Goal: Task Accomplishment & Management: Manage account settings

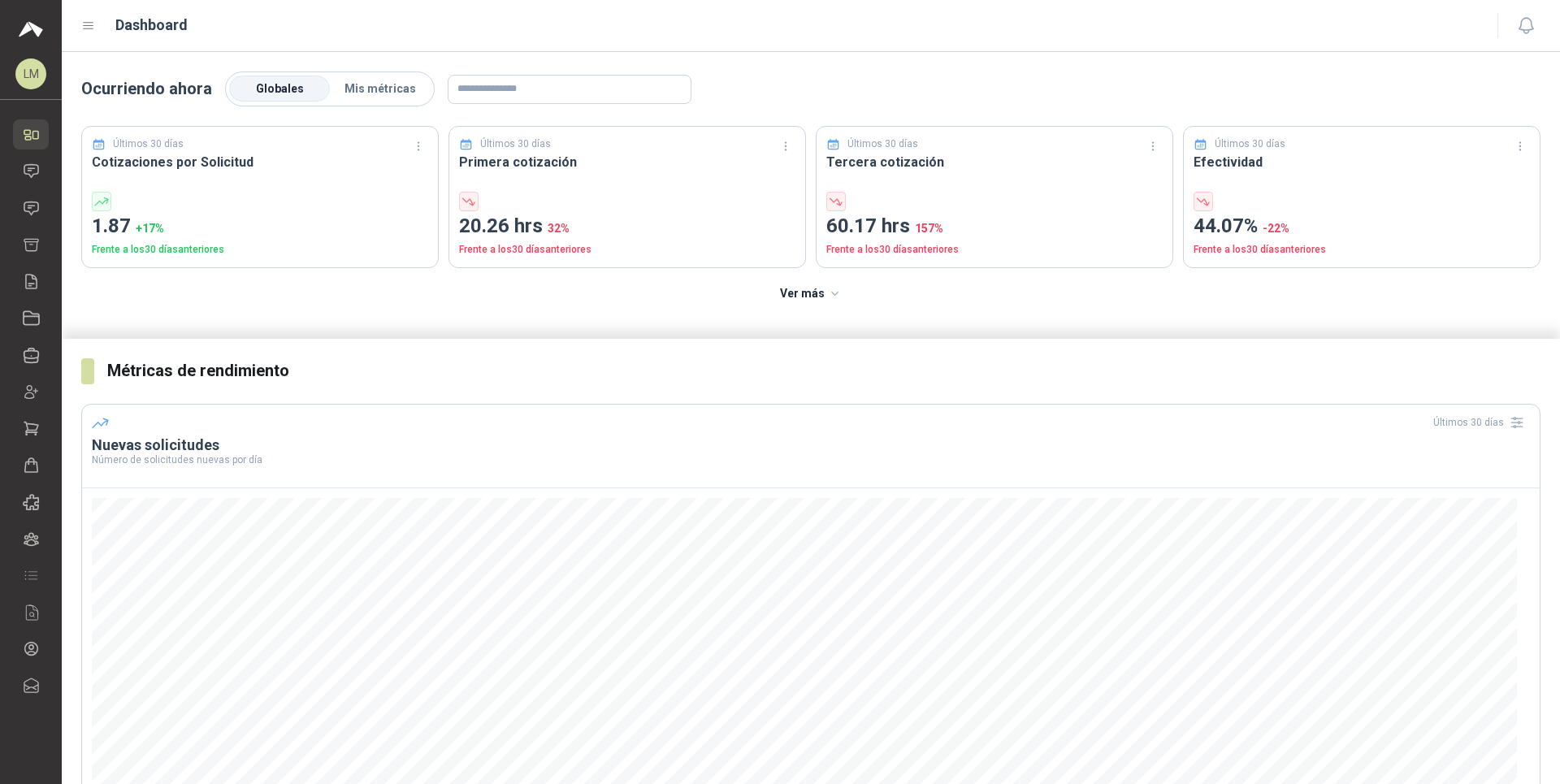
click at [90, 26] on icon at bounding box center [89, 26] width 10 height 7
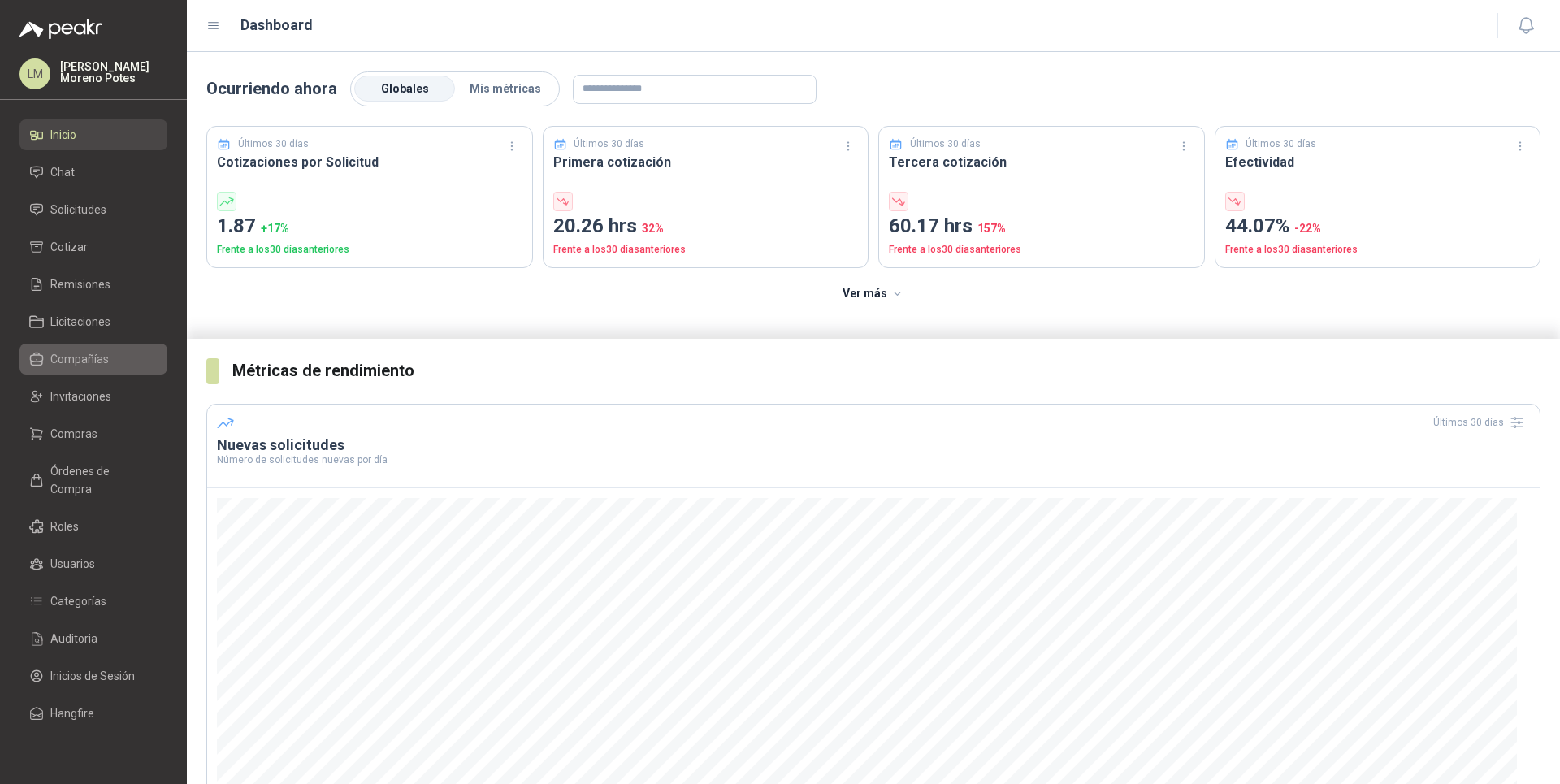
click at [127, 346] on link "Compañías" at bounding box center [94, 360] width 148 height 31
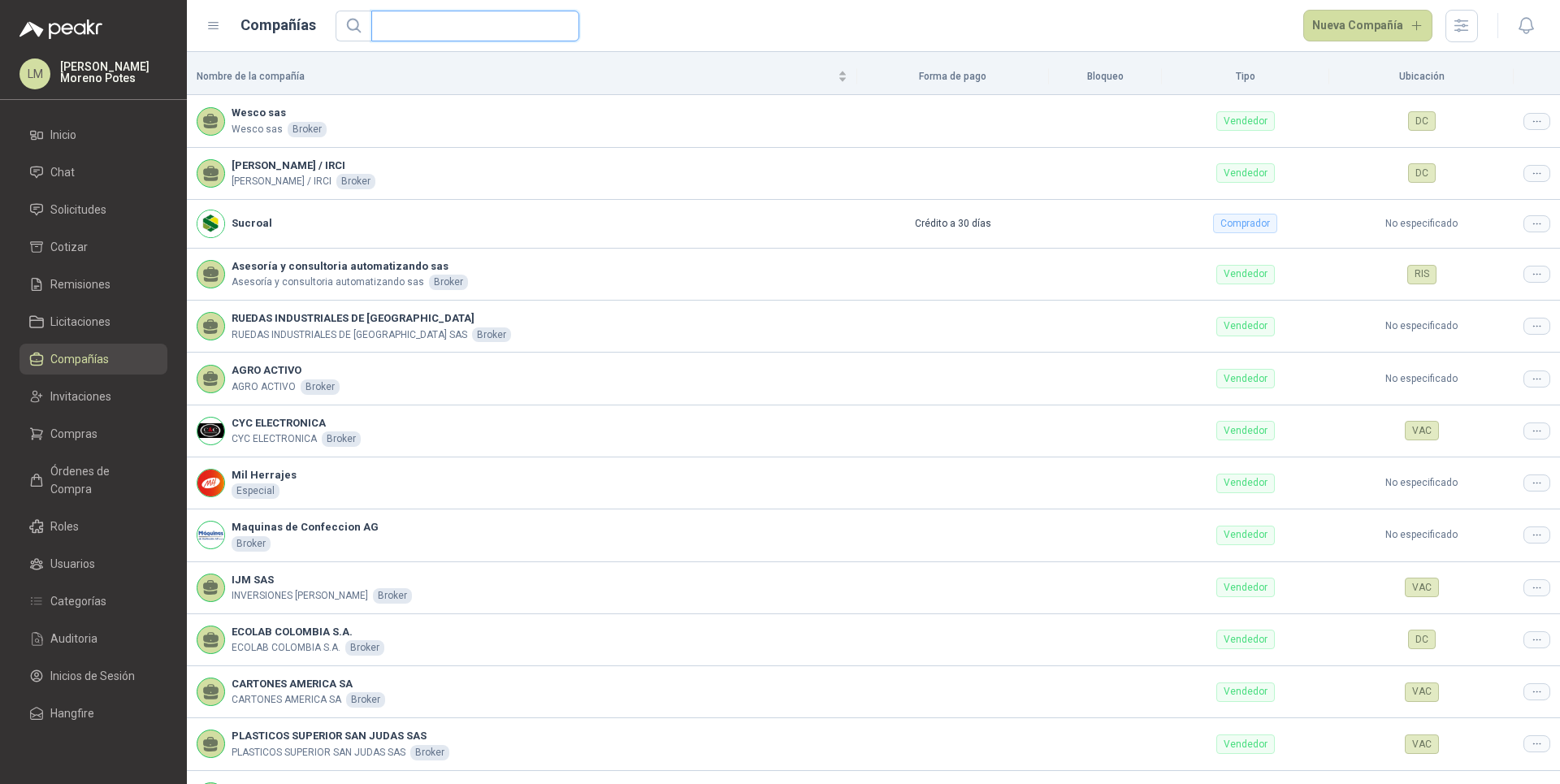
click at [447, 30] on input "text" at bounding box center [469, 26] width 176 height 30
paste input "*******"
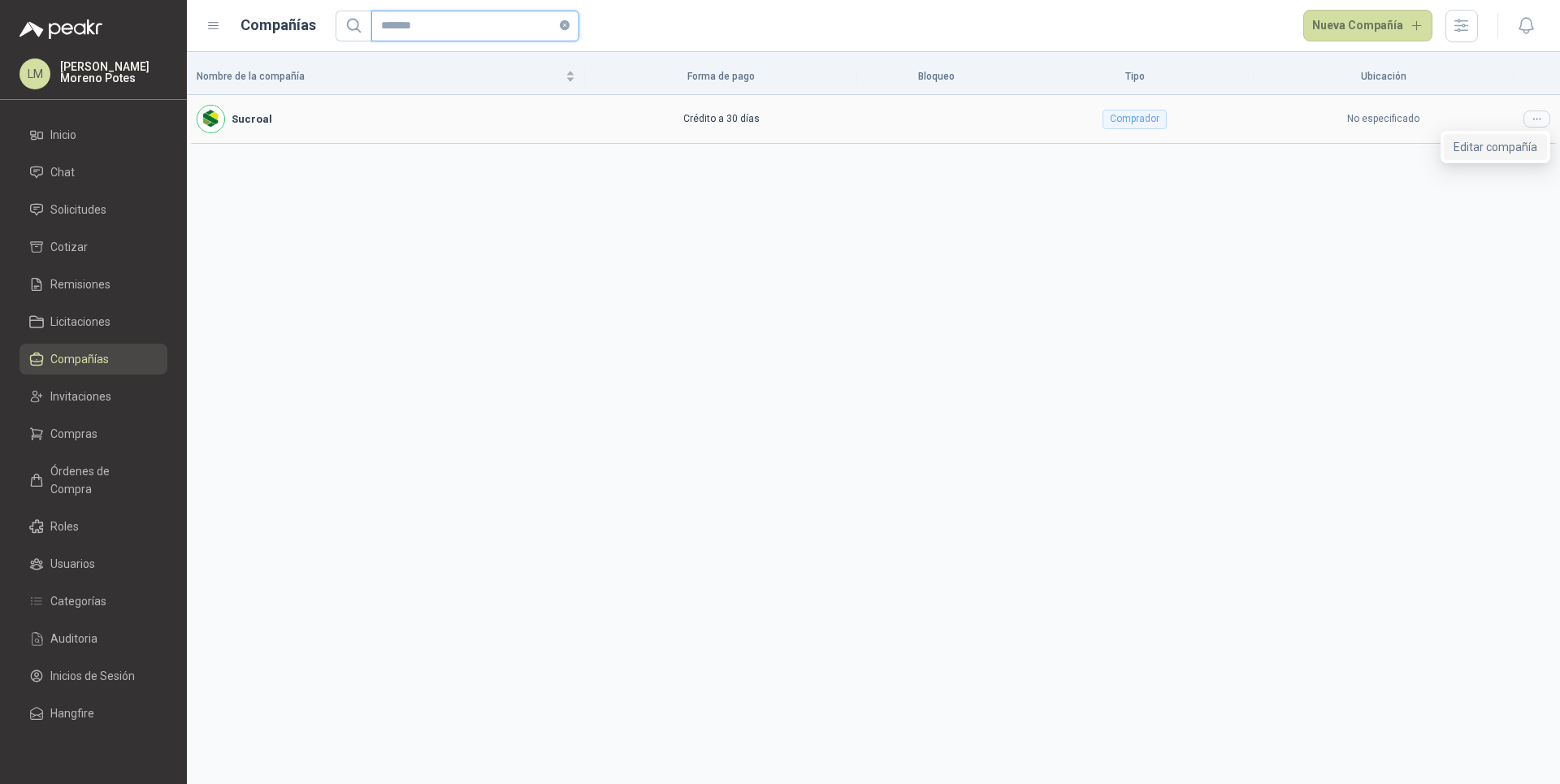
type input "*******"
click at [553, 145] on span "Editar compañía" at bounding box center [1495, 147] width 84 height 18
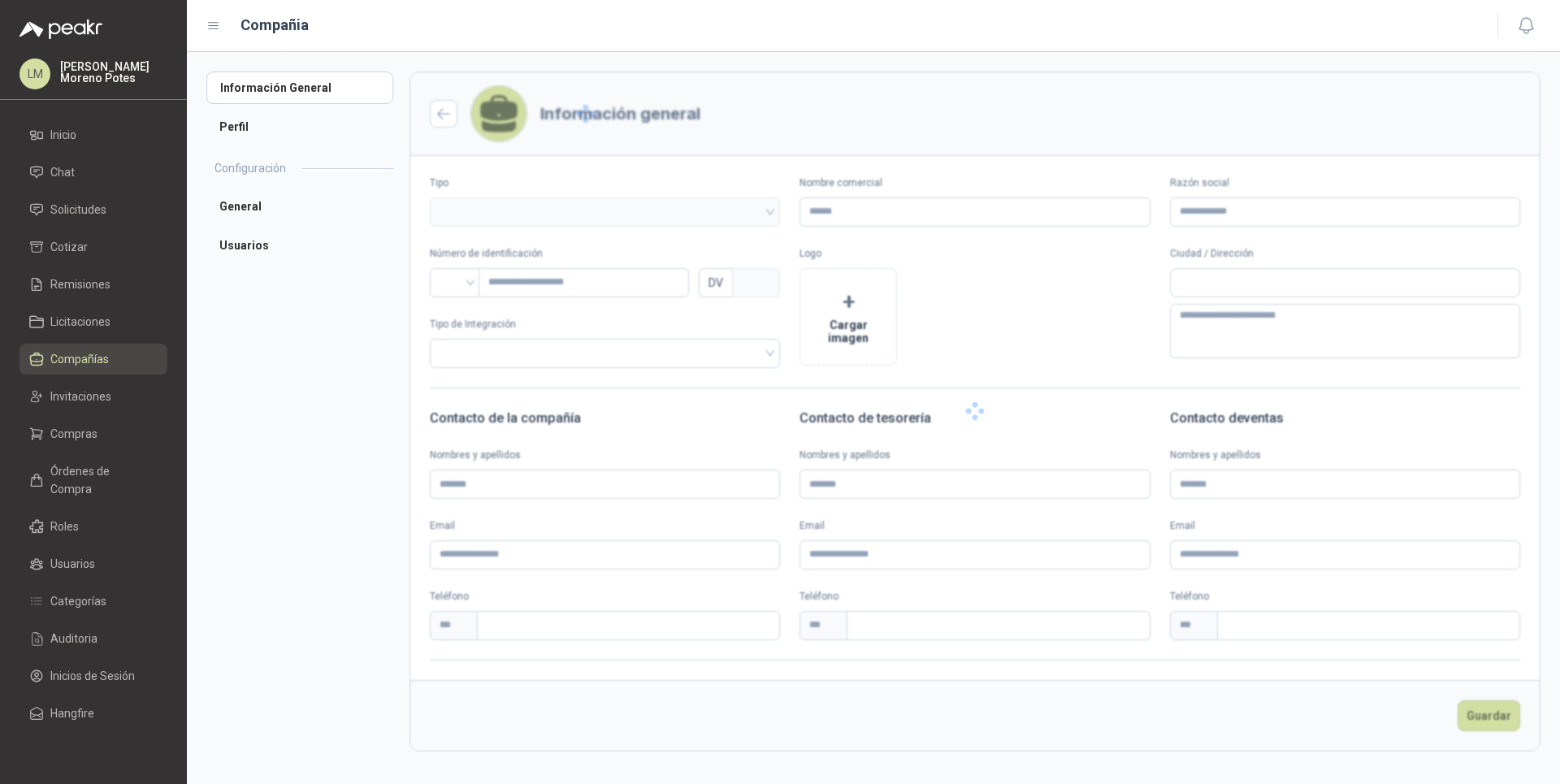
type input "*******"
type input "*********"
type input "*"
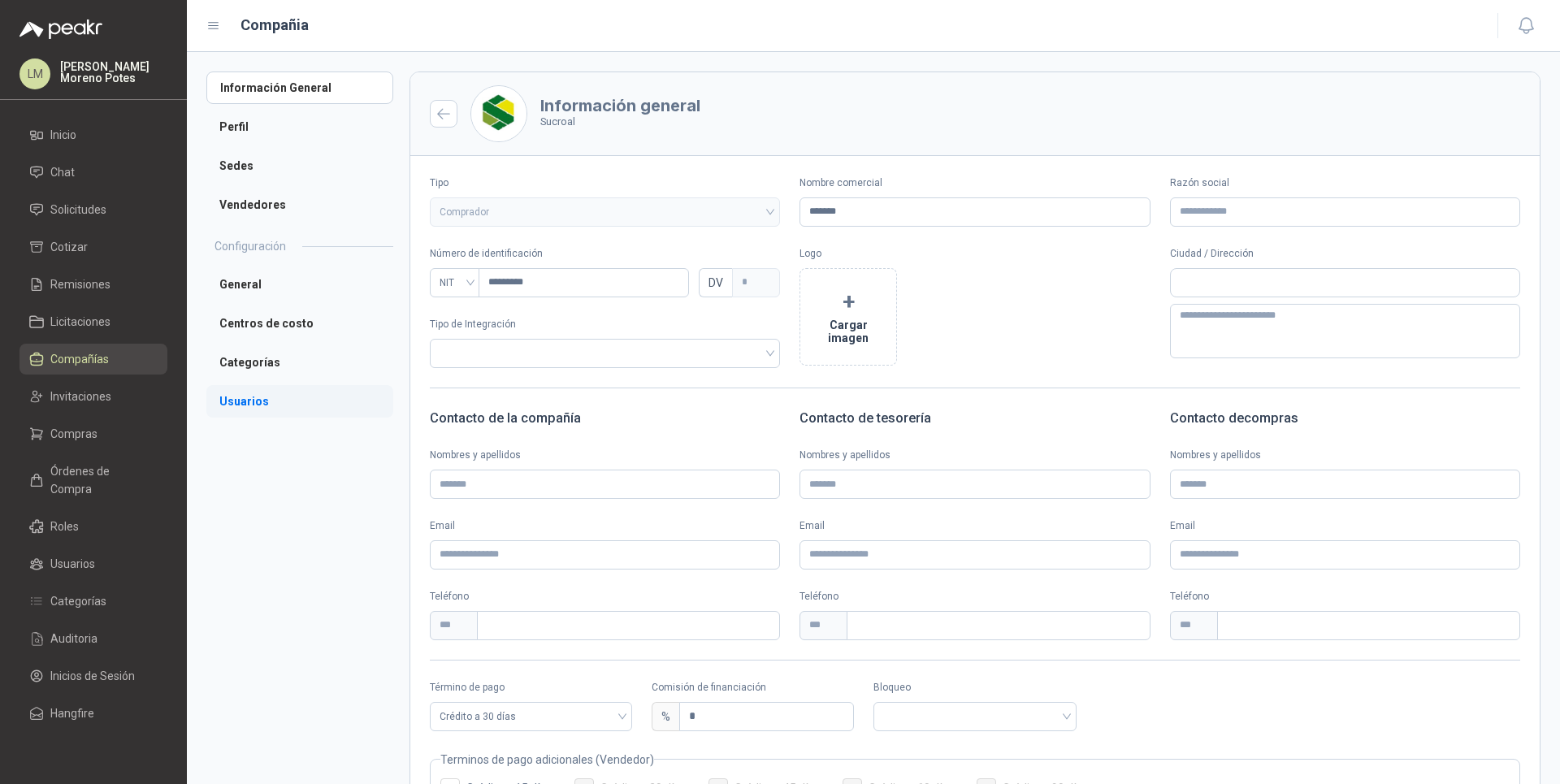
click at [262, 407] on li "Usuarios" at bounding box center [300, 401] width 187 height 33
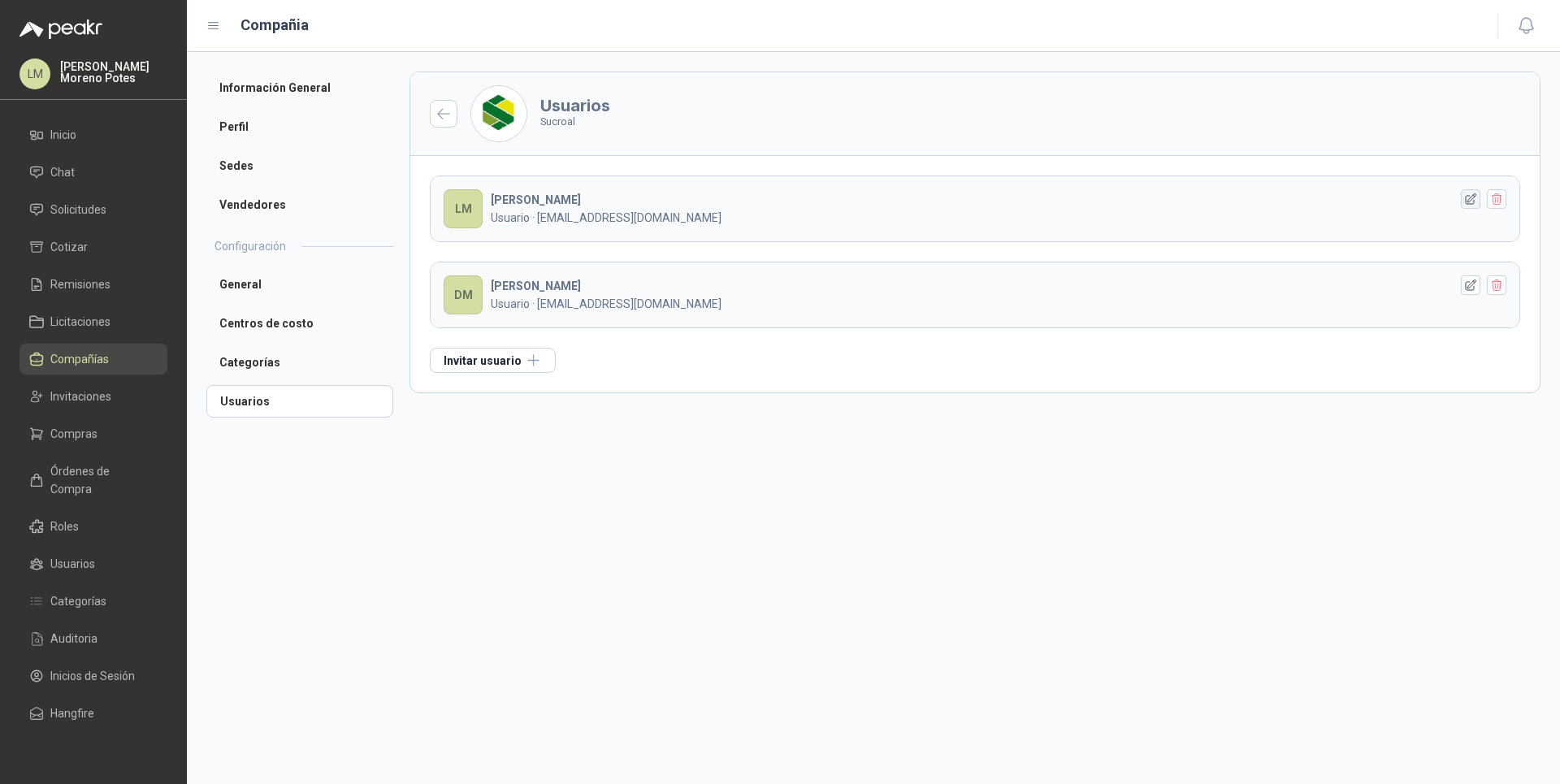
click at [553, 197] on icon "button" at bounding box center [1471, 199] width 14 height 14
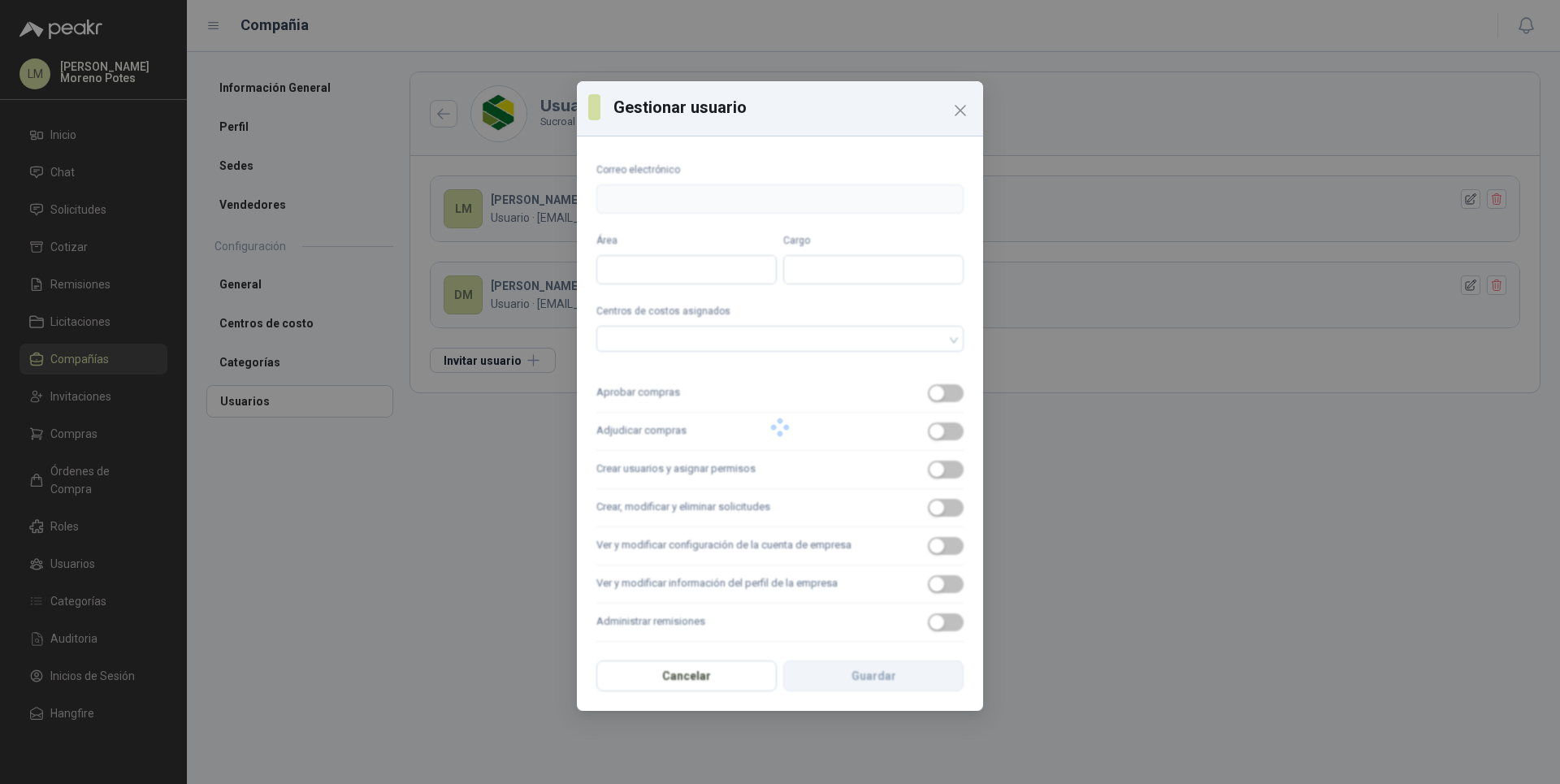
type input "**********"
click at [553, 390] on div "button" at bounding box center [937, 393] width 15 height 15
click at [553, 426] on span "button" at bounding box center [946, 432] width 36 height 18
click at [553, 463] on span "button" at bounding box center [946, 470] width 36 height 18
click at [553, 502] on span "button" at bounding box center [946, 508] width 36 height 18
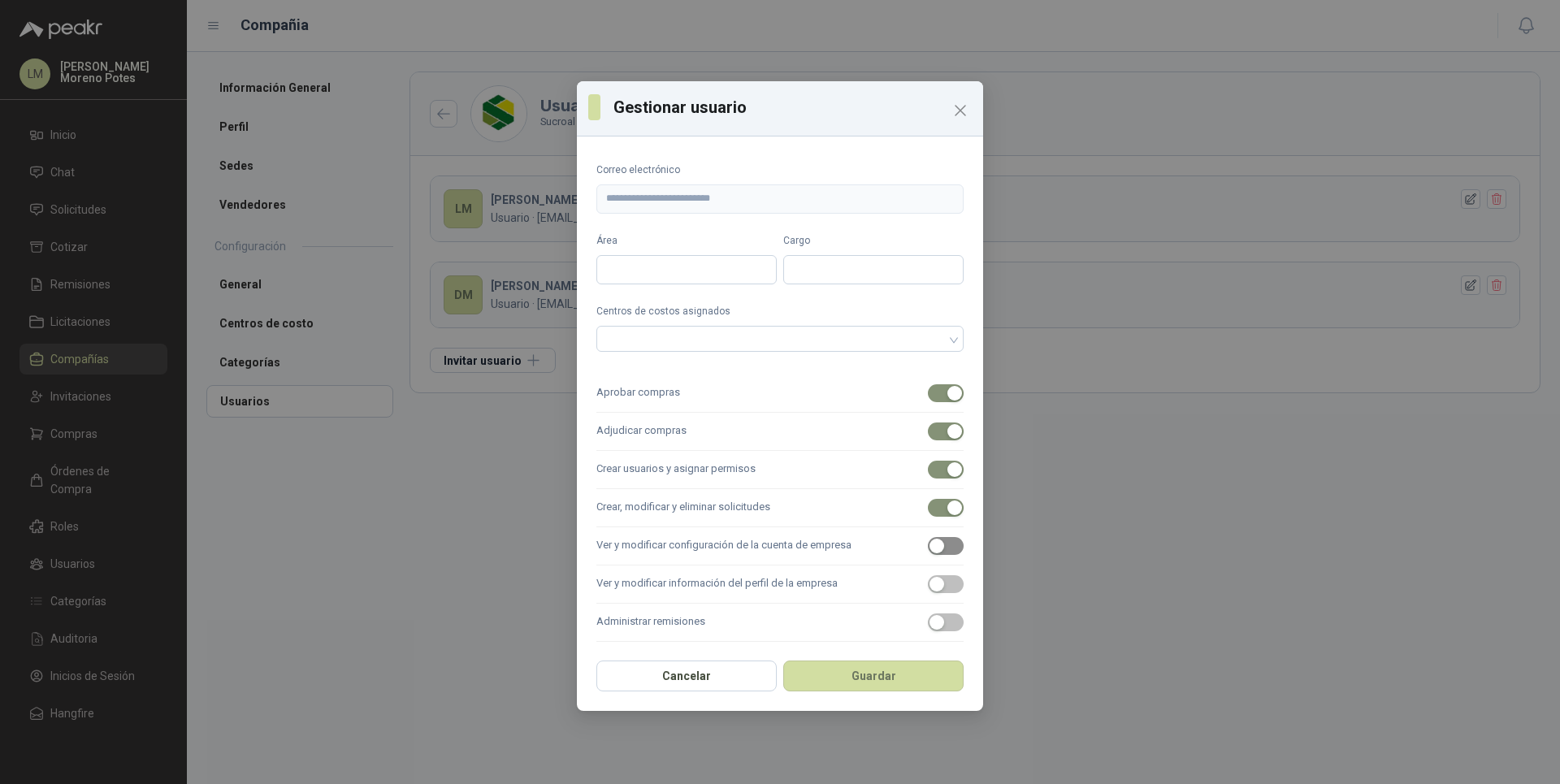
click at [553, 523] on div "button" at bounding box center [937, 546] width 15 height 15
click at [553, 523] on div "button" at bounding box center [937, 584] width 15 height 15
drag, startPoint x: 929, startPoint y: 624, endPoint x: 1024, endPoint y: 483, distance: 170.0
click at [553, 523] on button "Administrar remisiones" at bounding box center [946, 622] width 36 height 18
click at [553, 523] on button "Guardar" at bounding box center [874, 676] width 181 height 31
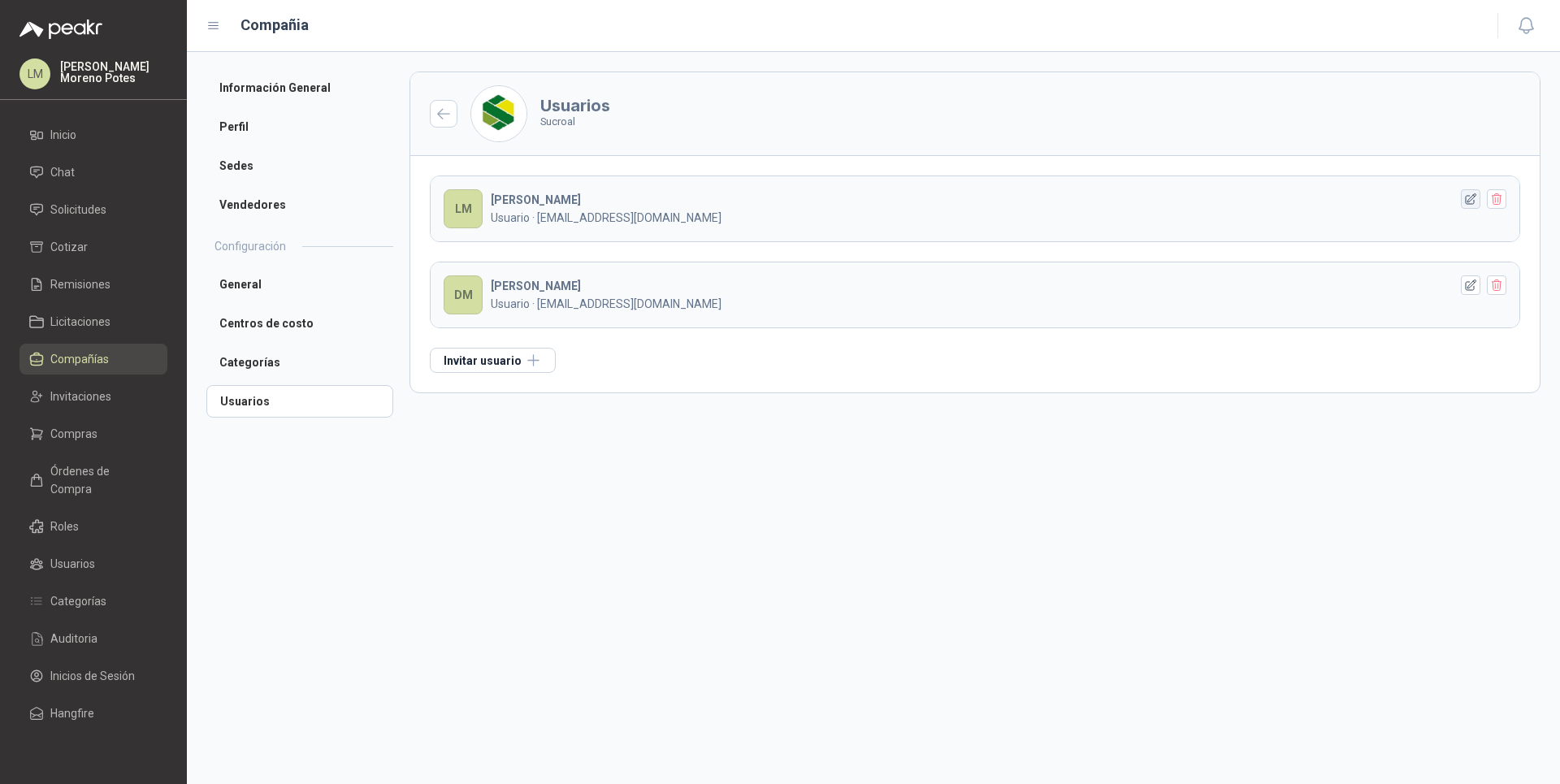
click at [553, 199] on icon "button" at bounding box center [1471, 199] width 14 height 14
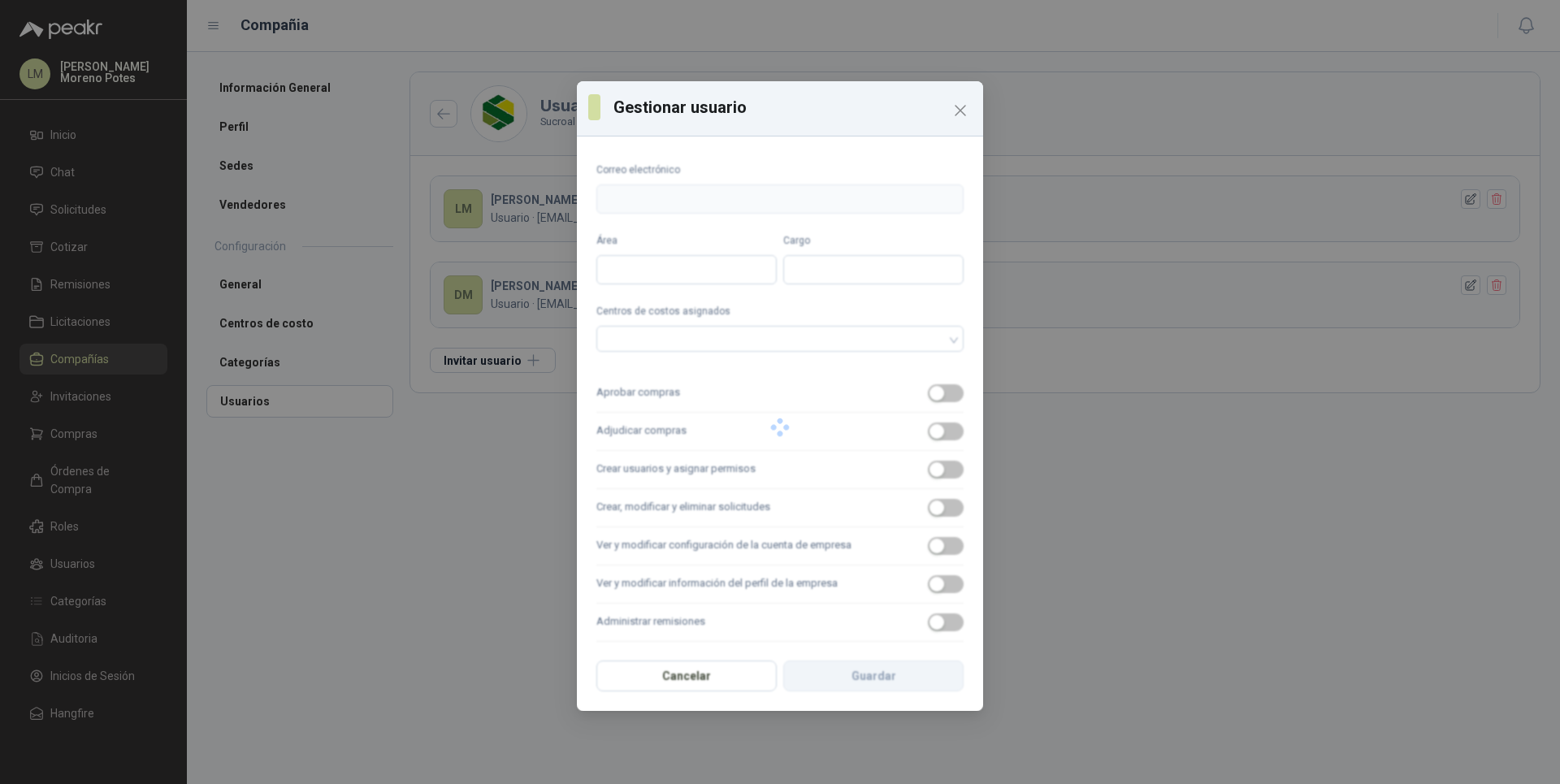
type input "**********"
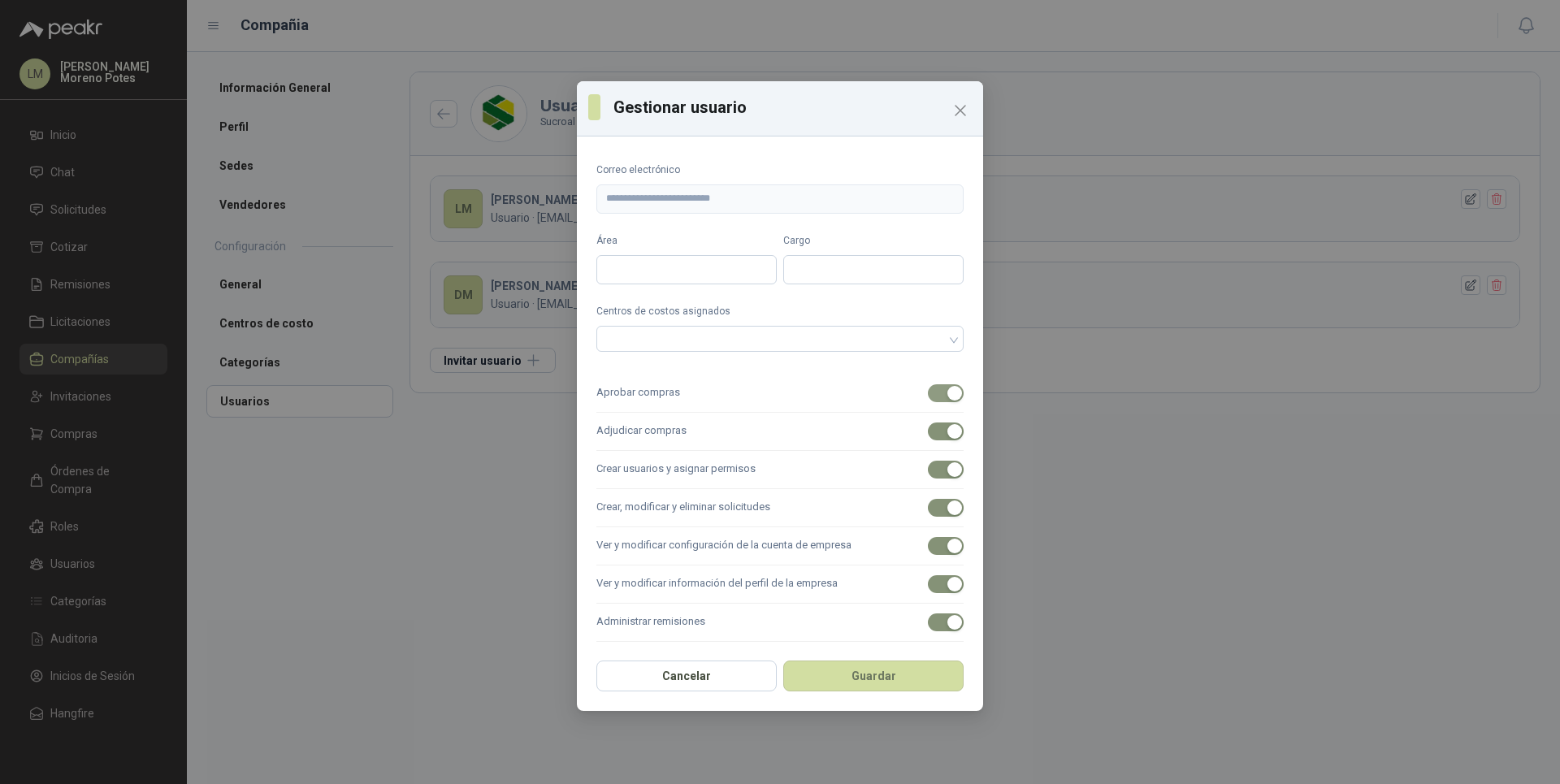
click at [553, 389] on div "button" at bounding box center [955, 393] width 15 height 15
click at [553, 437] on div "button" at bounding box center [955, 431] width 15 height 15
click at [553, 465] on span "button" at bounding box center [946, 470] width 36 height 18
click at [553, 505] on span "button" at bounding box center [946, 508] width 36 height 18
click at [553, 523] on span "button" at bounding box center [946, 546] width 36 height 18
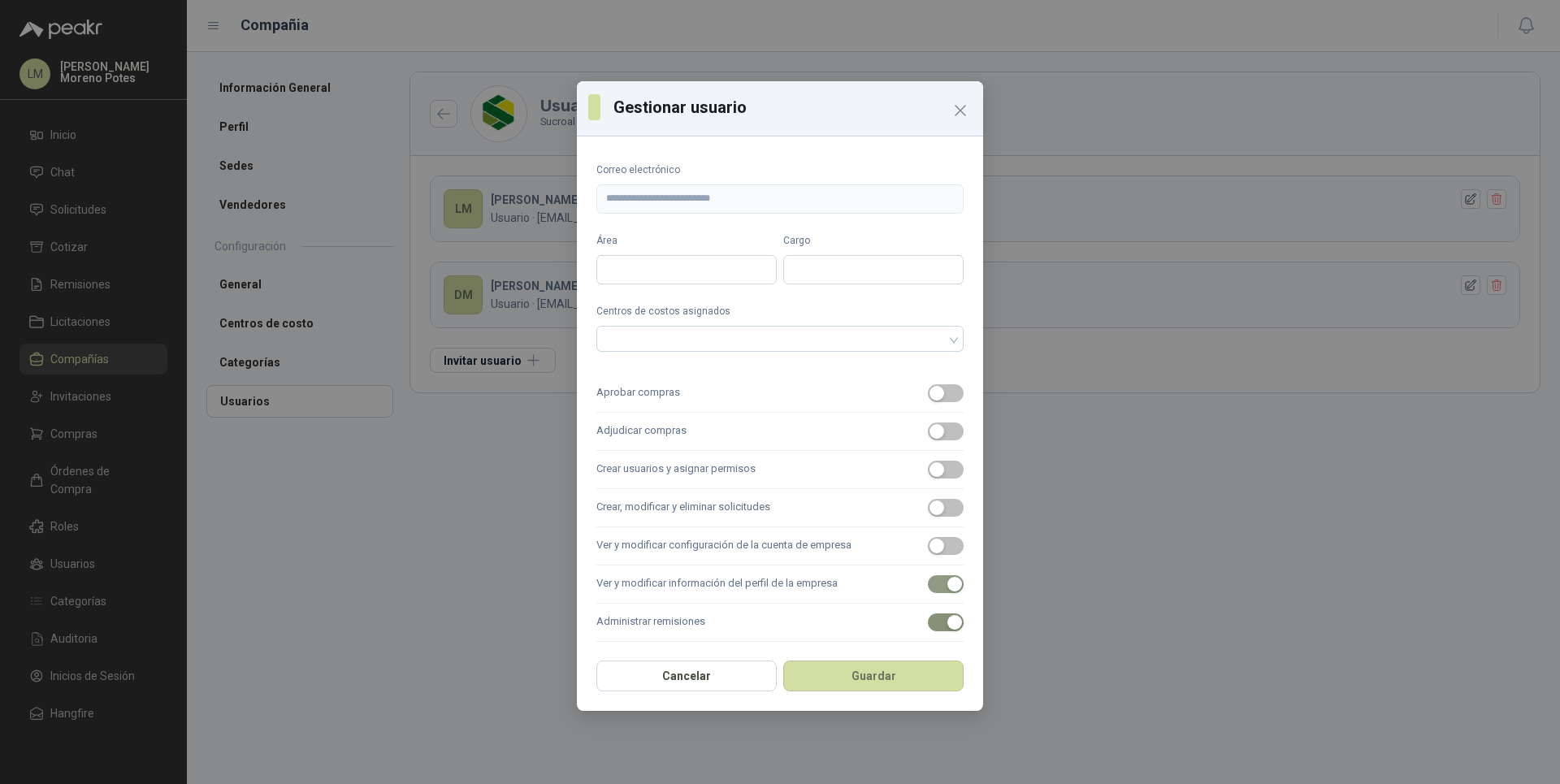
click at [553, 523] on span "button" at bounding box center [946, 585] width 36 height 18
click at [553, 523] on span "button" at bounding box center [946, 622] width 36 height 18
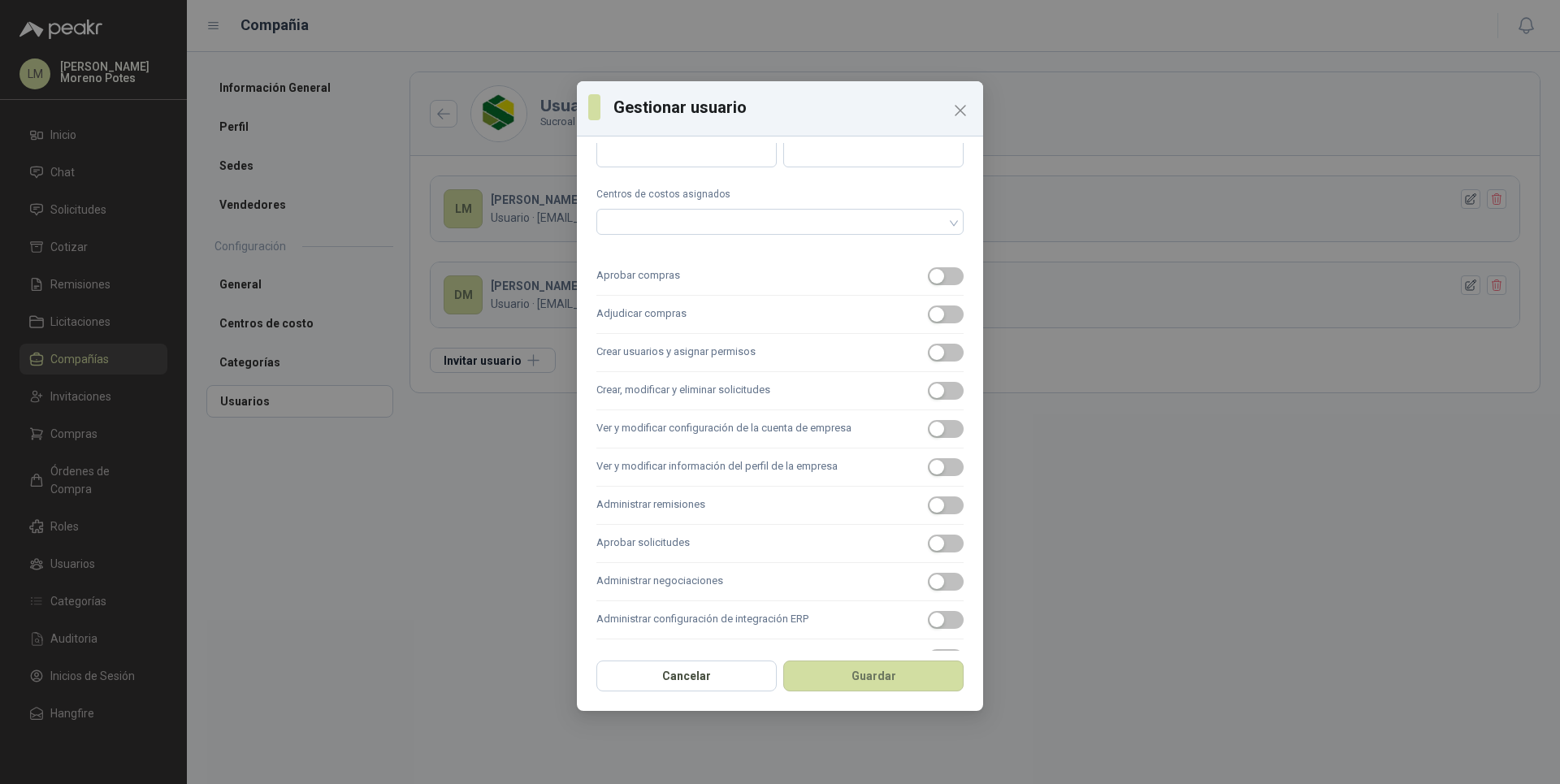
scroll to position [157, 0]
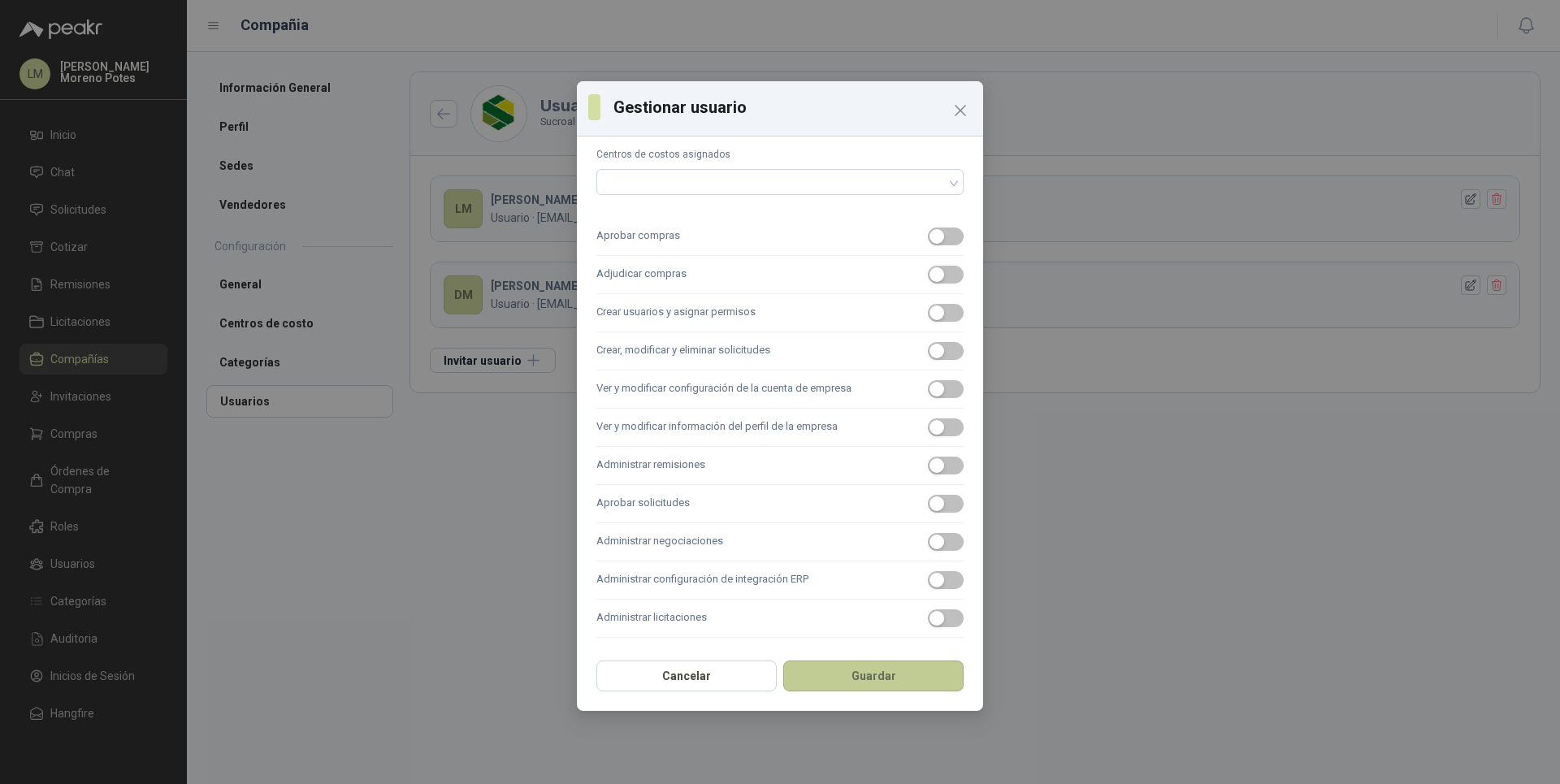
click at [553, 523] on button "Guardar" at bounding box center [874, 676] width 181 height 31
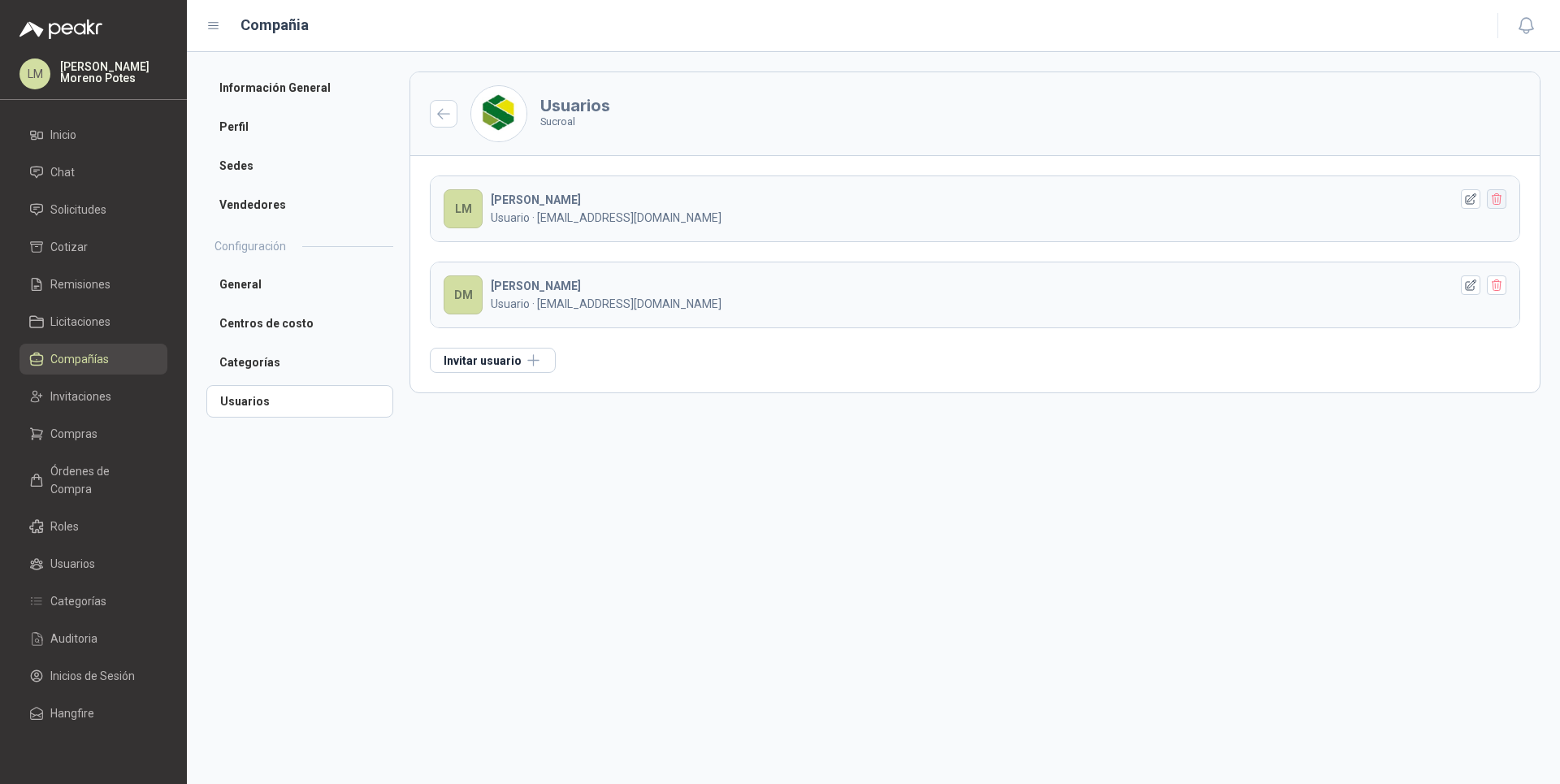
click at [553, 199] on icon "button" at bounding box center [1496, 199] width 9 height 11
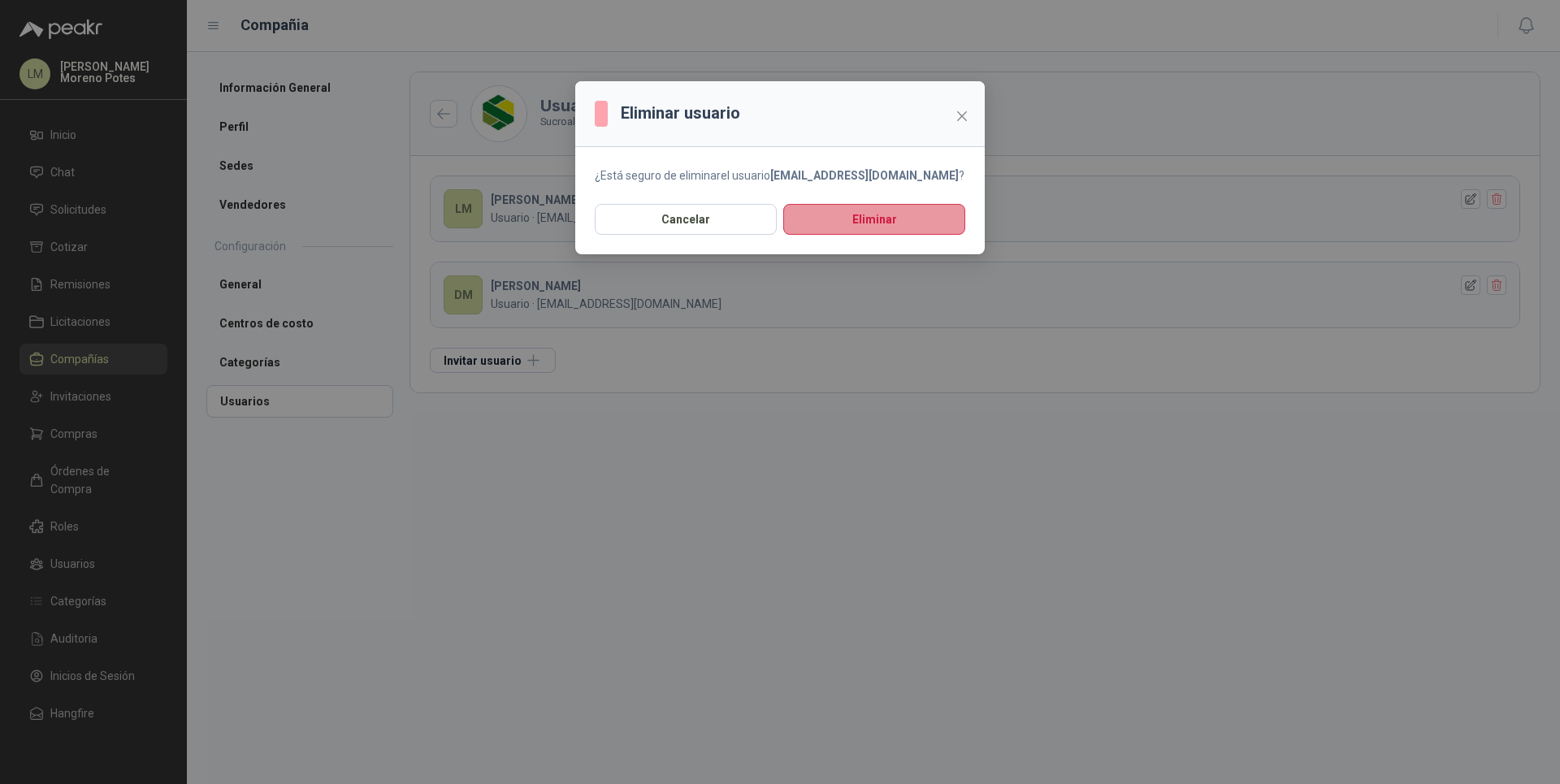
click at [553, 222] on button "Eliminar" at bounding box center [874, 219] width 182 height 31
